Goal: Task Accomplishment & Management: Manage account settings

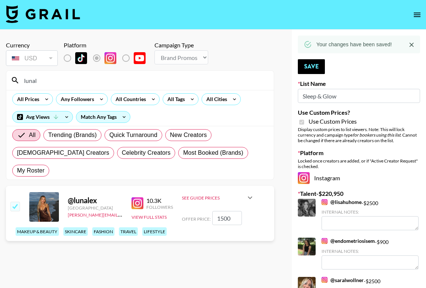
select select "Brand"
click at [417, 13] on icon "open drawer" at bounding box center [417, 15] width 7 height 4
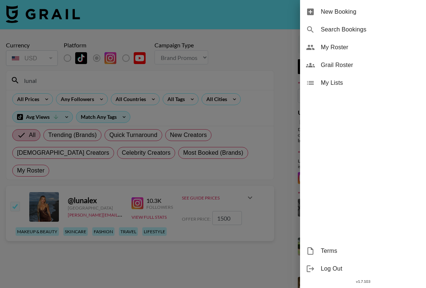
click at [334, 51] on span "My Roster" at bounding box center [370, 47] width 99 height 9
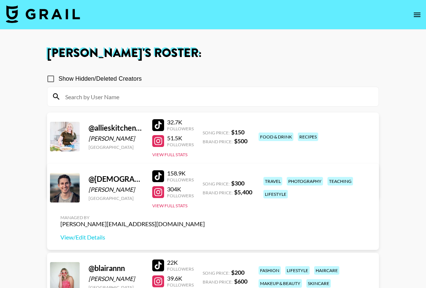
click at [103, 93] on input at bounding box center [217, 97] width 313 height 12
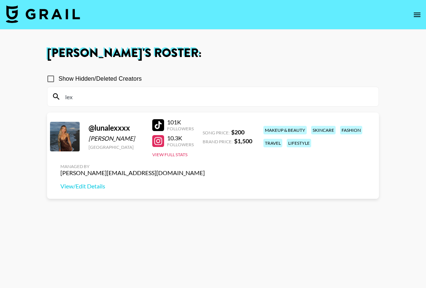
click at [160, 131] on div at bounding box center [158, 125] width 12 height 12
click at [156, 147] on div at bounding box center [158, 141] width 12 height 12
click at [175, 157] on button "View Full Stats" at bounding box center [169, 155] width 35 height 6
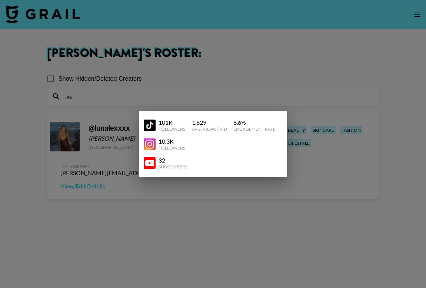
click at [234, 84] on div at bounding box center [213, 144] width 426 height 288
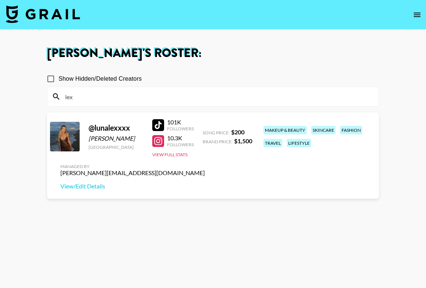
drag, startPoint x: 79, startPoint y: 96, endPoint x: 51, endPoint y: 96, distance: 28.1
click at [51, 96] on div "lex" at bounding box center [212, 96] width 331 height 19
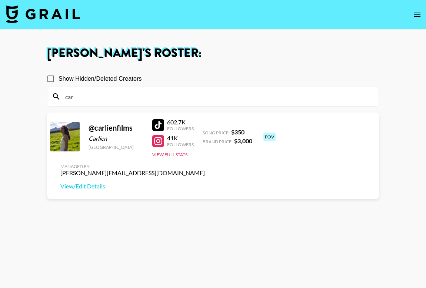
click at [158, 127] on div at bounding box center [158, 125] width 12 height 12
click at [166, 156] on button "View Full Stats" at bounding box center [169, 155] width 35 height 6
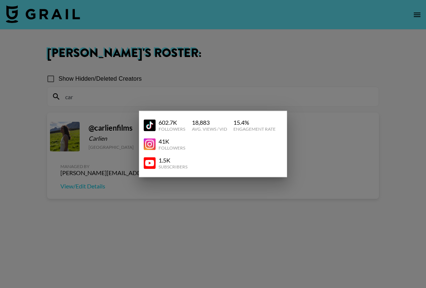
click at [194, 93] on div at bounding box center [213, 144] width 426 height 288
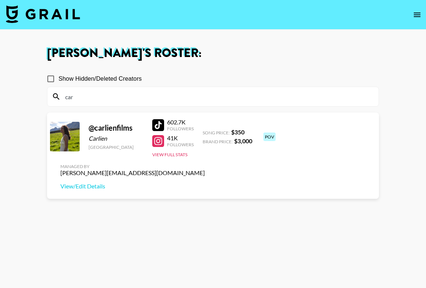
click at [126, 98] on input "car" at bounding box center [217, 97] width 313 height 12
type input "c"
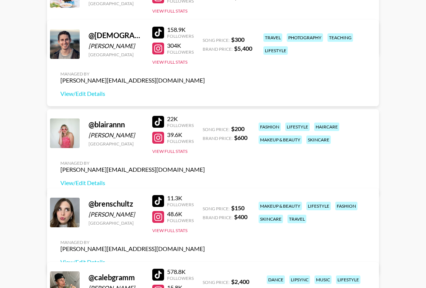
scroll to position [166, 0]
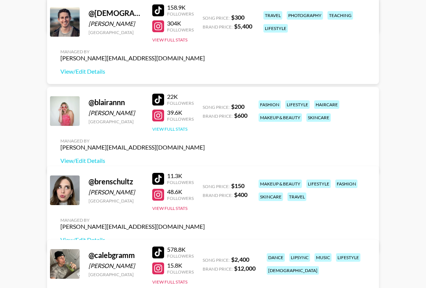
click at [179, 132] on button "View Full Stats" at bounding box center [169, 129] width 35 height 6
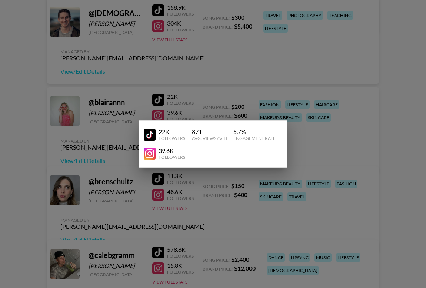
click at [228, 100] on div at bounding box center [213, 144] width 426 height 288
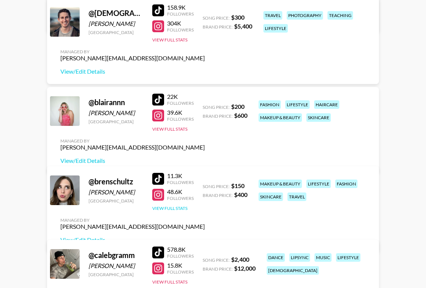
click at [168, 211] on button "View Full Stats" at bounding box center [169, 208] width 35 height 6
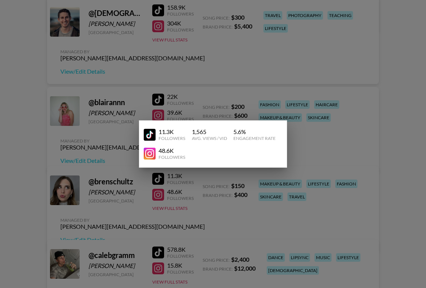
click at [180, 215] on div at bounding box center [213, 144] width 426 height 288
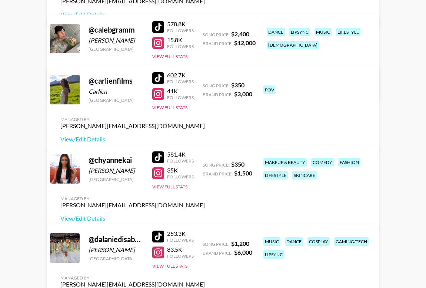
scroll to position [404, 0]
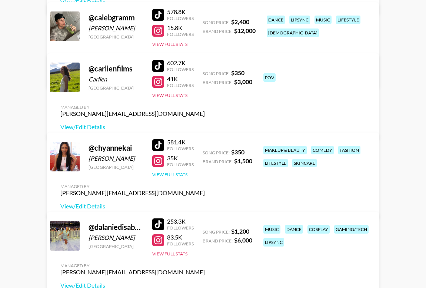
click at [168, 177] on button "View Full Stats" at bounding box center [169, 175] width 35 height 6
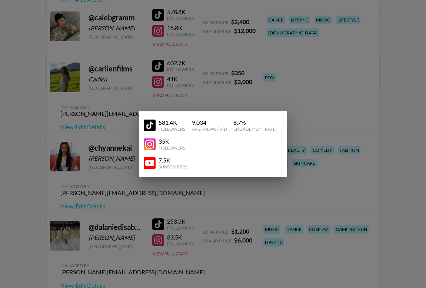
click at [238, 204] on div at bounding box center [213, 144] width 426 height 288
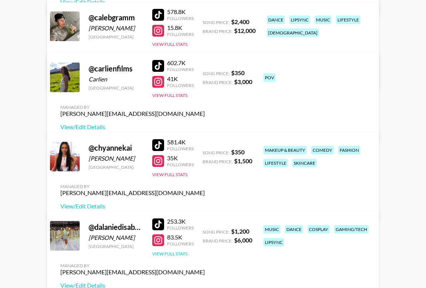
click at [175, 255] on button "View Full Stats" at bounding box center [169, 254] width 35 height 6
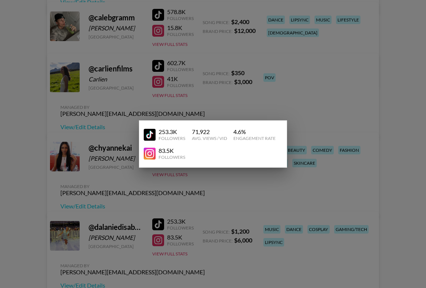
click at [240, 201] on div at bounding box center [213, 144] width 426 height 288
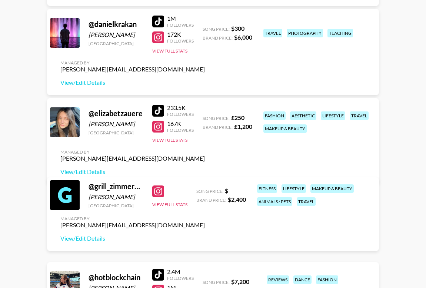
scroll to position [708, 0]
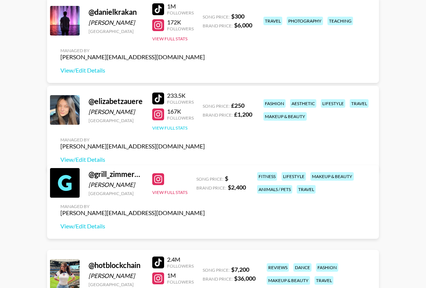
click at [180, 131] on button "View Full Stats" at bounding box center [169, 128] width 35 height 6
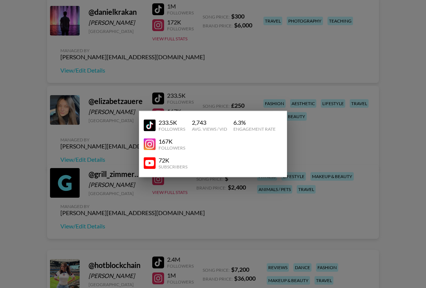
click at [217, 99] on div at bounding box center [213, 144] width 426 height 288
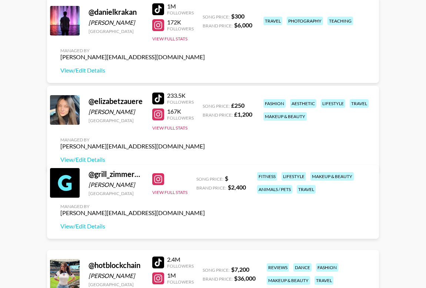
click at [159, 120] on div at bounding box center [158, 114] width 12 height 12
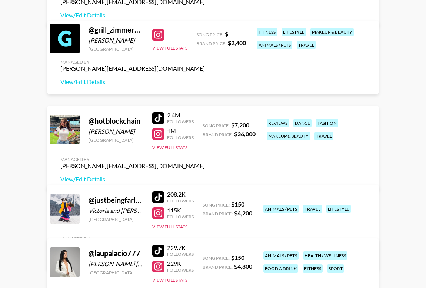
scroll to position [863, 0]
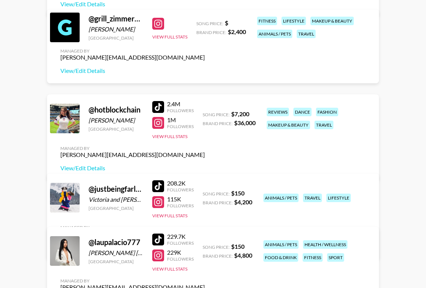
click at [176, 140] on div "2.4M Followers 1M Followers View Full Stats" at bounding box center [172, 118] width 41 height 42
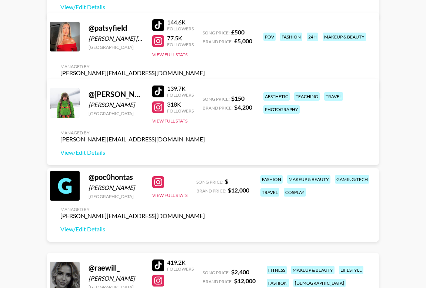
scroll to position [1206, 0]
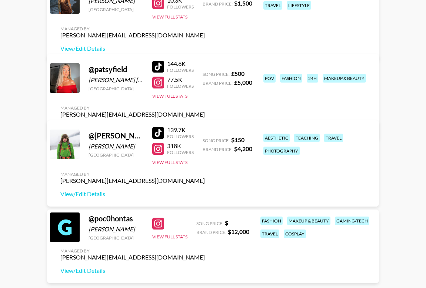
click at [175, 99] on div "144.6K Followers 77.5K Followers View Full Stats" at bounding box center [172, 78] width 41 height 42
click at [174, 99] on button "View Full Stats" at bounding box center [169, 96] width 35 height 6
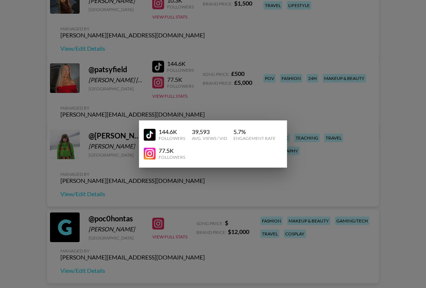
click at [218, 95] on div at bounding box center [213, 144] width 426 height 288
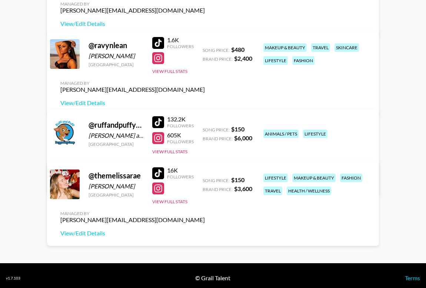
scroll to position [1554, 0]
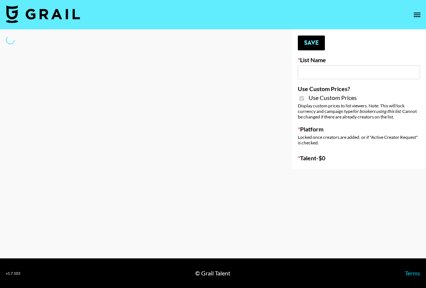
type input "App Install"
checkbox input "true"
select select "Brand"
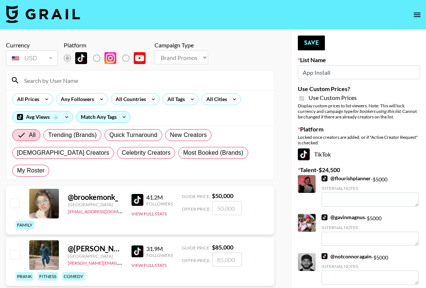
click at [76, 80] on input at bounding box center [145, 80] width 250 height 12
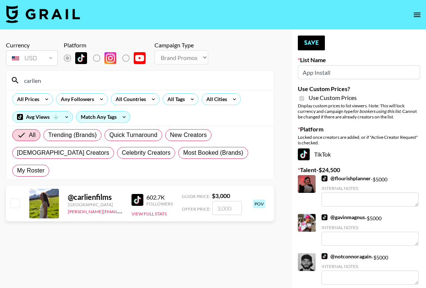
type input "carlien"
click at [224, 201] on input "number" at bounding box center [227, 208] width 30 height 14
checkbox input "true"
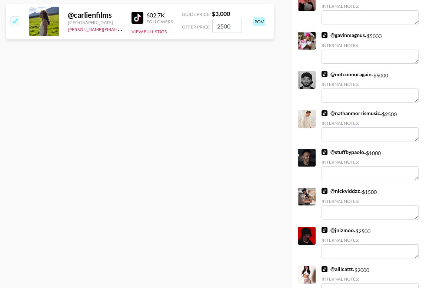
scroll to position [273, 0]
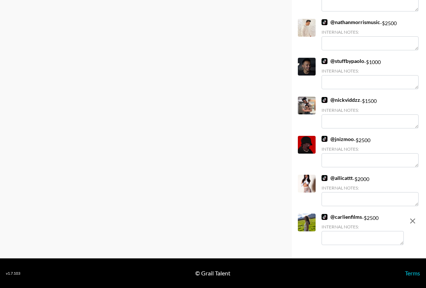
type input "2500"
click at [344, 241] on textarea at bounding box center [362, 238] width 82 height 14
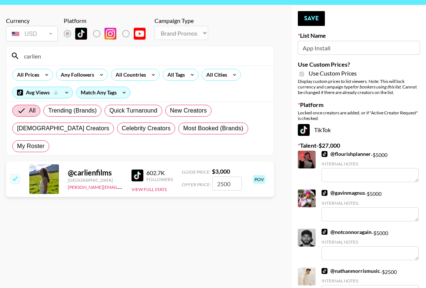
scroll to position [0, 0]
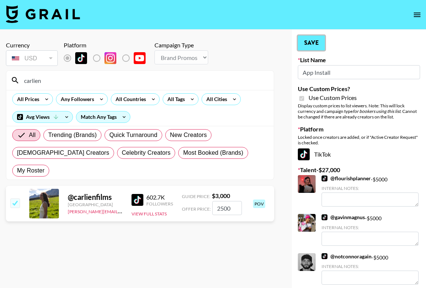
click at [315, 46] on button "Save" at bounding box center [311, 43] width 27 height 15
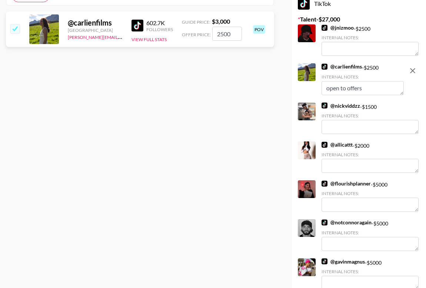
scroll to position [50, 0]
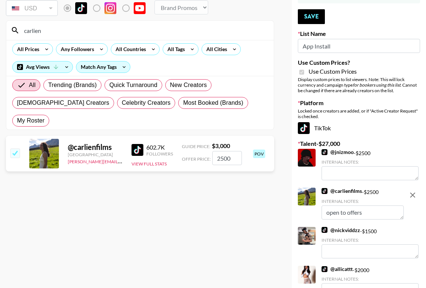
click at [367, 215] on textarea "open to offers" at bounding box center [362, 212] width 82 height 14
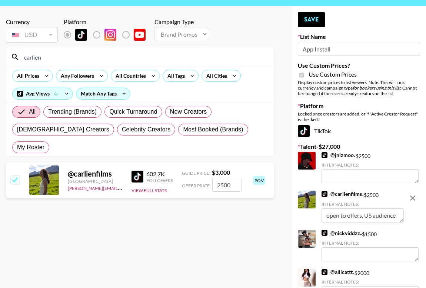
scroll to position [0, 0]
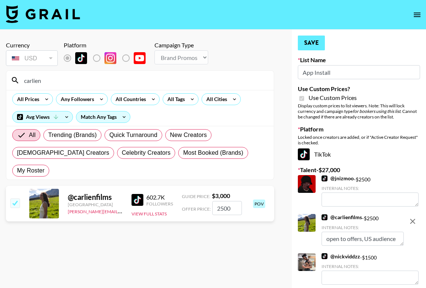
type textarea "open to offers, US audience"
click at [312, 46] on button "Save" at bounding box center [311, 43] width 27 height 15
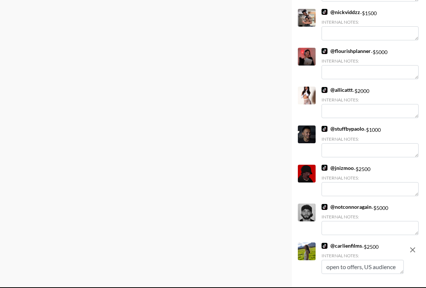
scroll to position [297, 0]
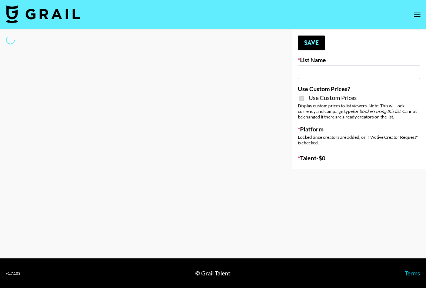
type input "Airbrush [DATE] Filters"
checkbox input "true"
select select "Brand"
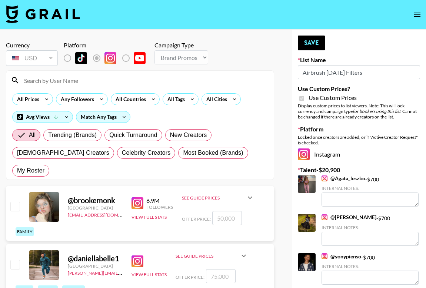
click at [73, 81] on input at bounding box center [145, 80] width 250 height 12
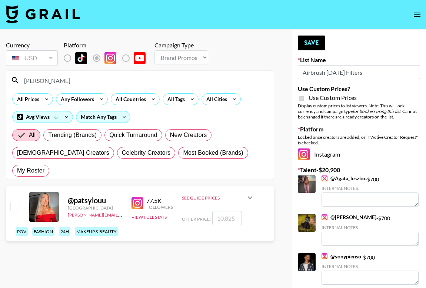
type input "[PERSON_NAME]"
click at [231, 211] on input "number" at bounding box center [227, 218] width 30 height 14
checkbox input "true"
type input "700"
click at [220, 211] on input "700" at bounding box center [227, 218] width 30 height 14
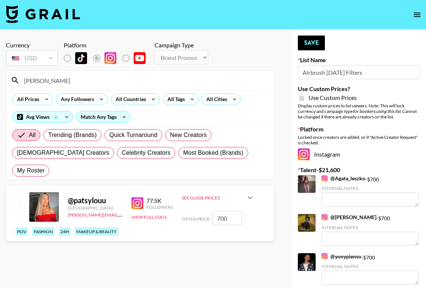
checkbox input "false"
checkbox input "true"
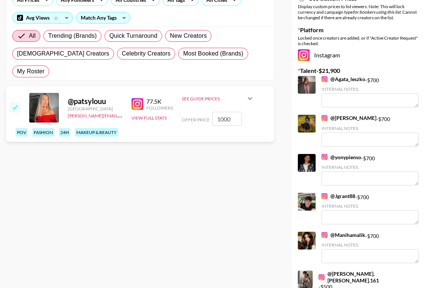
scroll to position [35, 0]
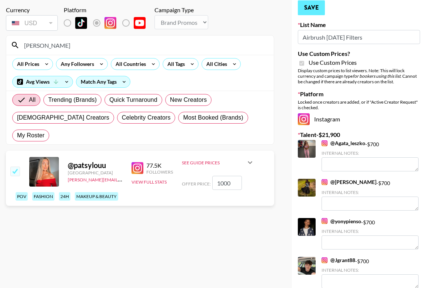
type input "1000"
click at [313, 8] on button "Save" at bounding box center [311, 7] width 27 height 15
